Goal: Obtain resource: Download file/media

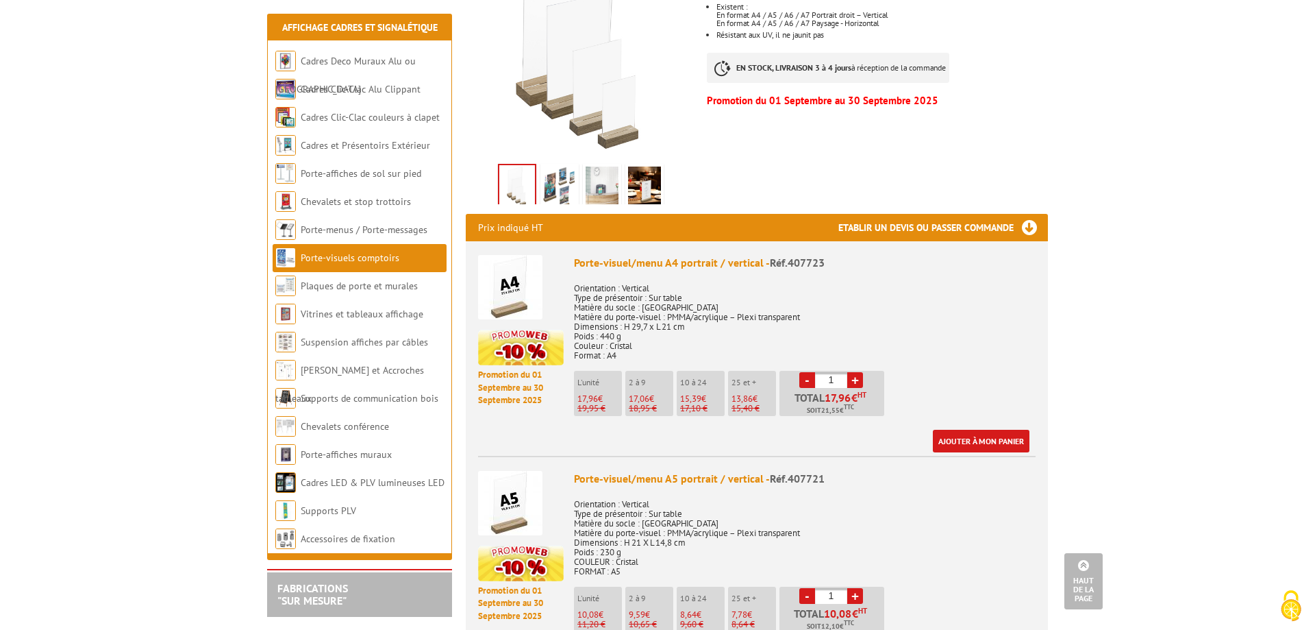
scroll to position [210, 0]
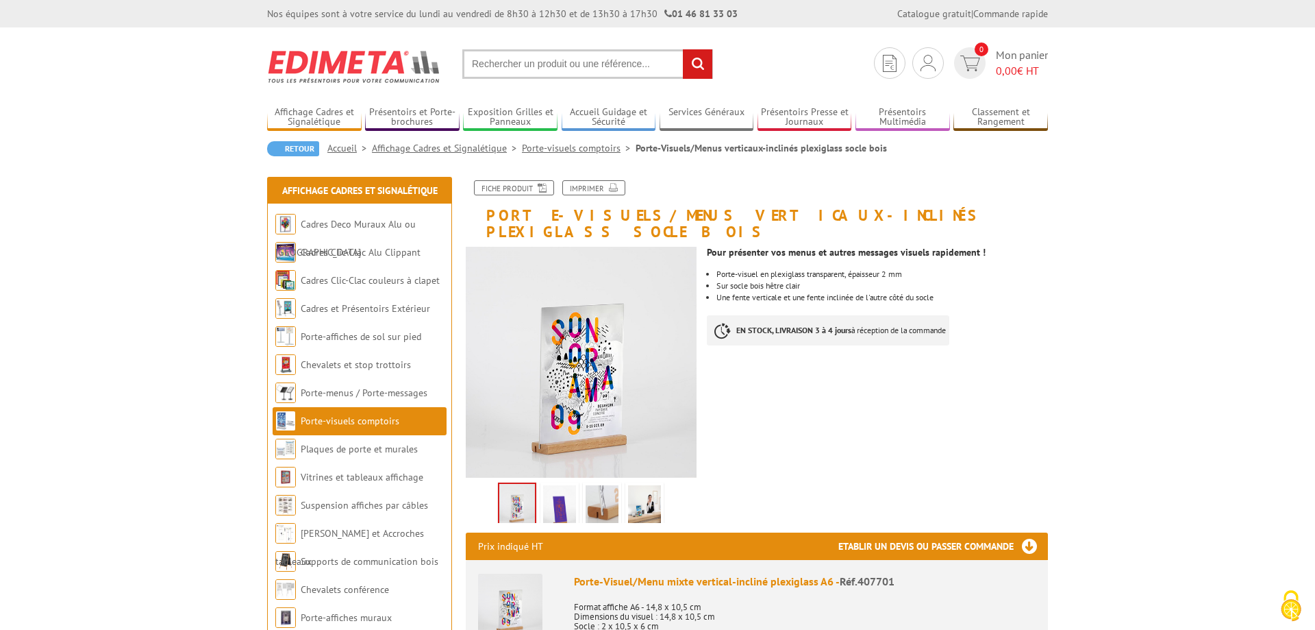
click at [598, 488] on img at bounding box center [602, 506] width 33 height 42
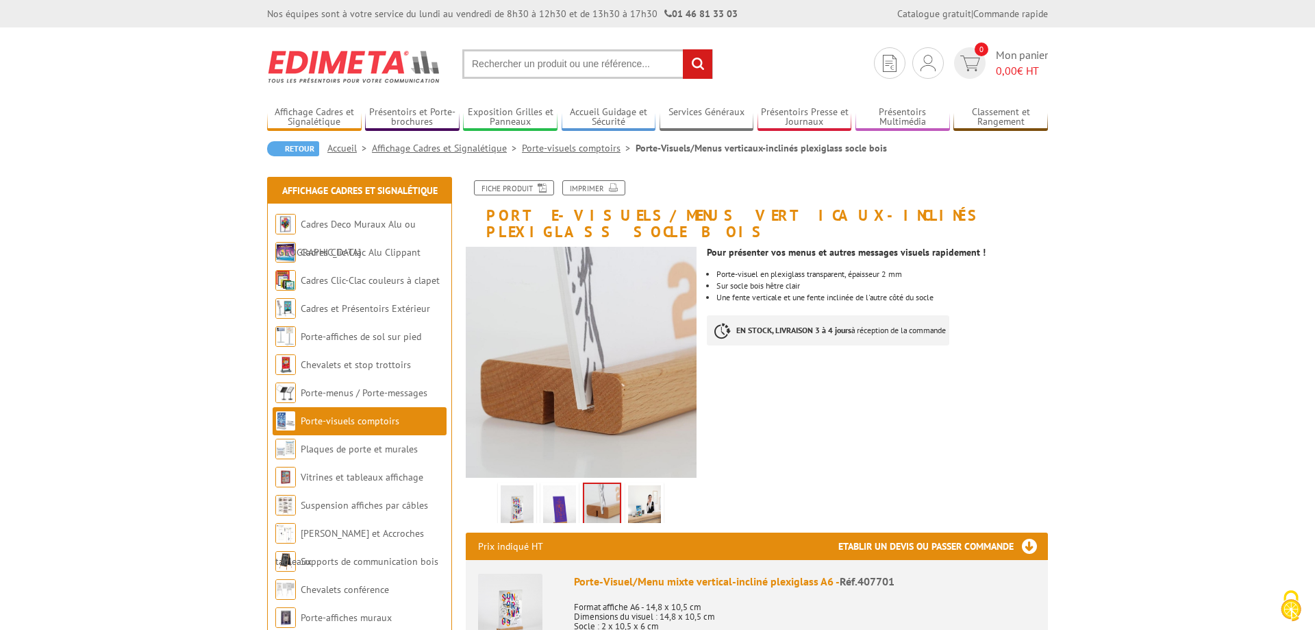
click at [508, 485] on img at bounding box center [517, 506] width 33 height 42
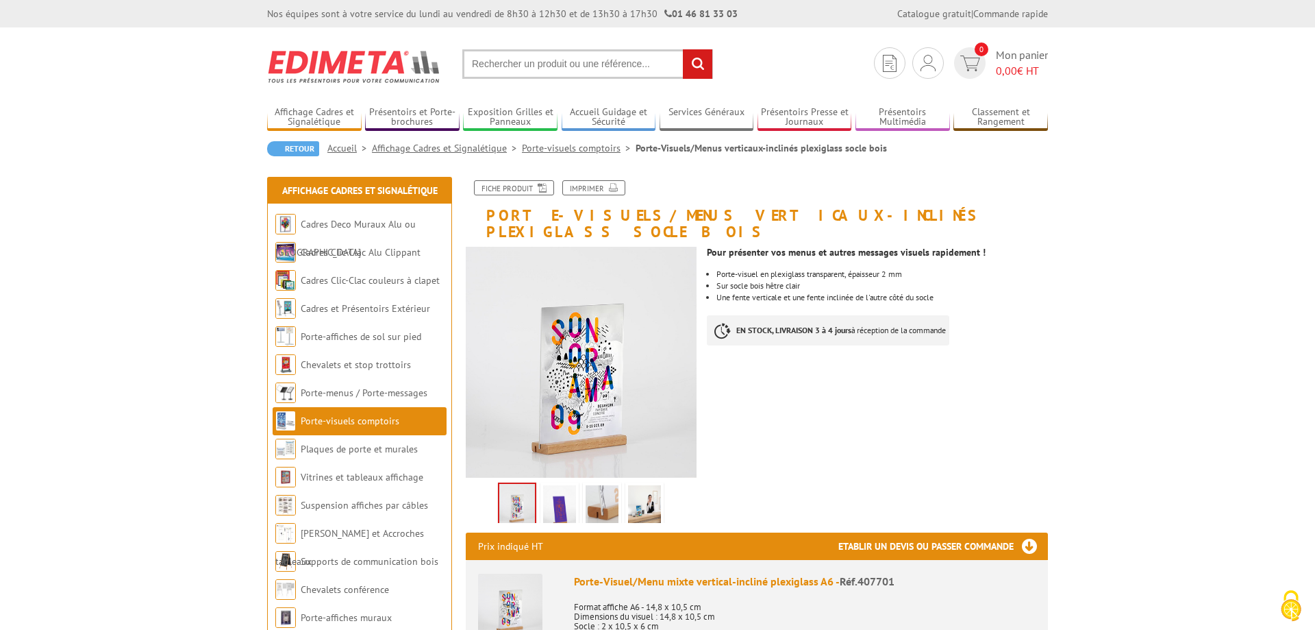
click at [569, 493] on img at bounding box center [559, 506] width 33 height 42
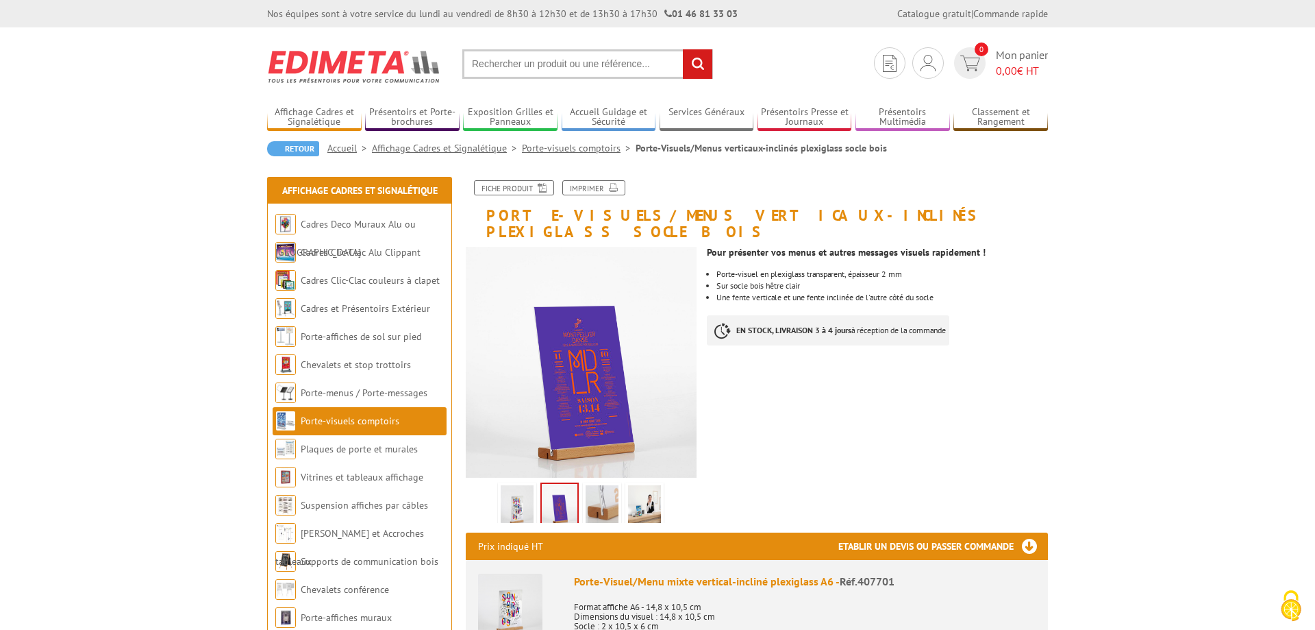
click at [605, 494] on img at bounding box center [602, 506] width 33 height 42
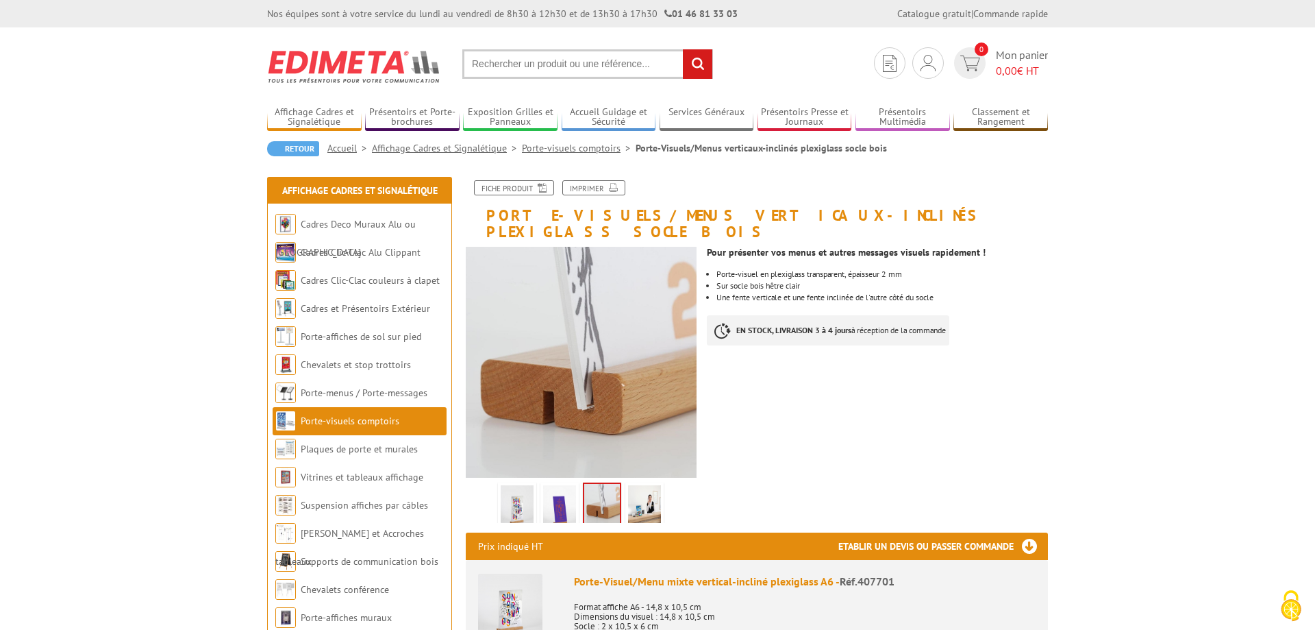
click at [649, 493] on img at bounding box center [644, 506] width 33 height 42
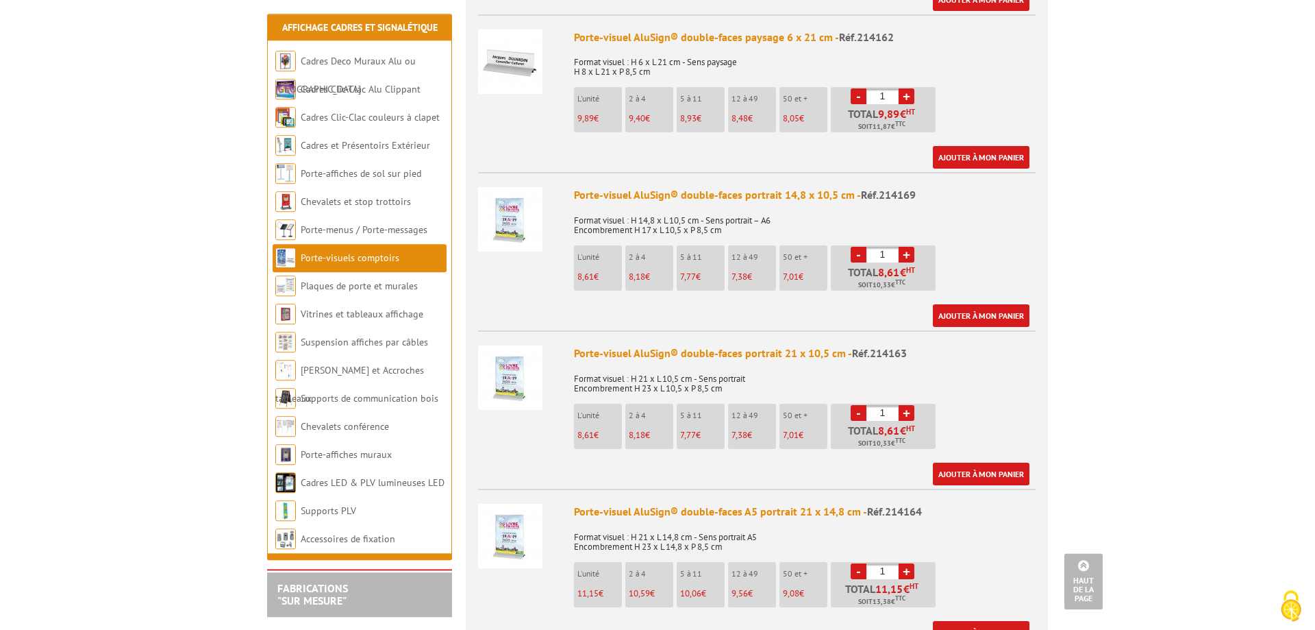
scroll to position [559, 0]
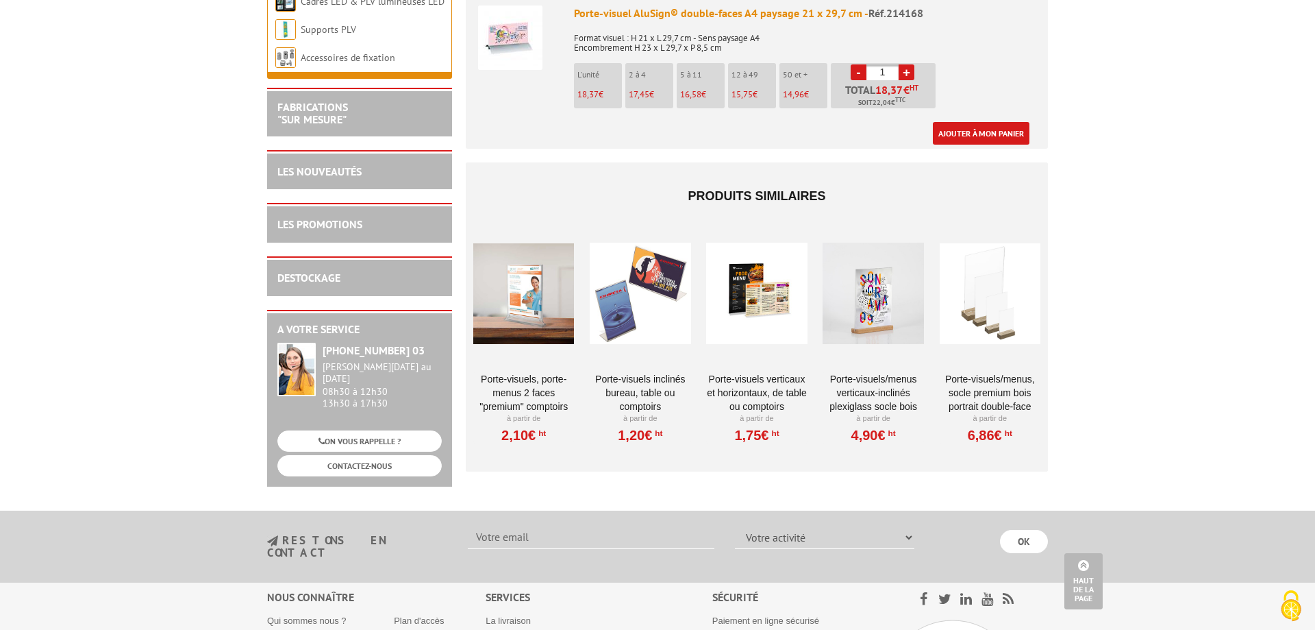
scroll to position [2004, 0]
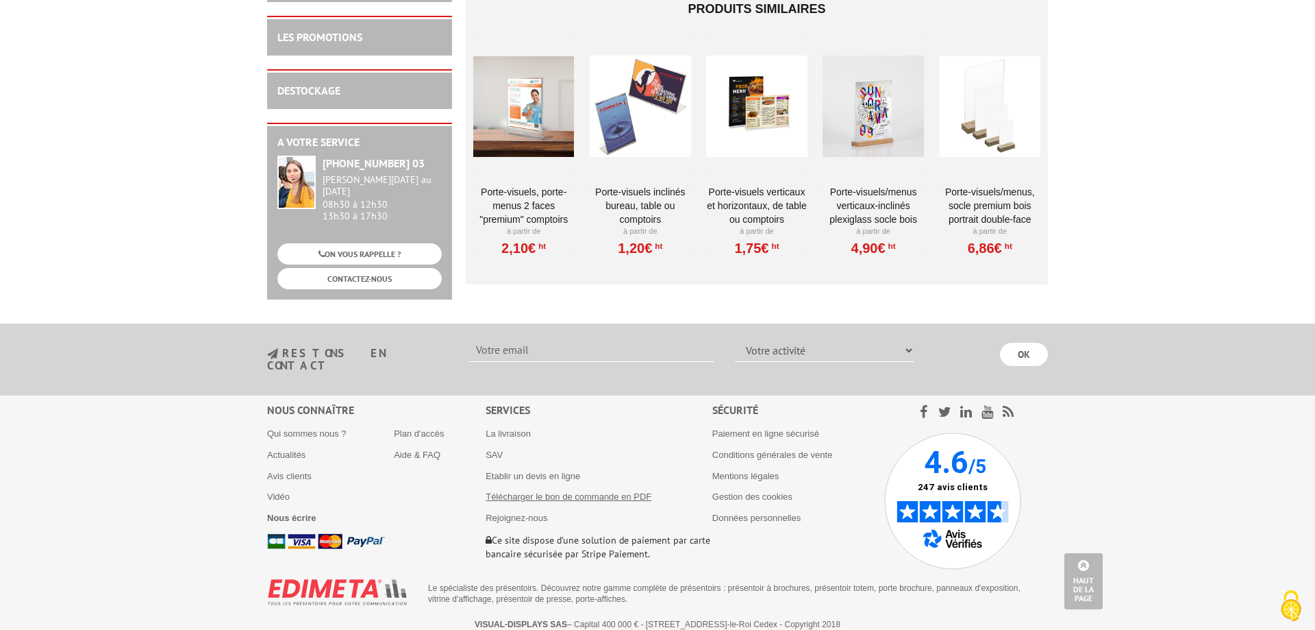
click at [606, 491] on link "Télécharger le bon de commande en PDF" at bounding box center [569, 496] width 166 height 10
